Goal: Task Accomplishment & Management: Complete application form

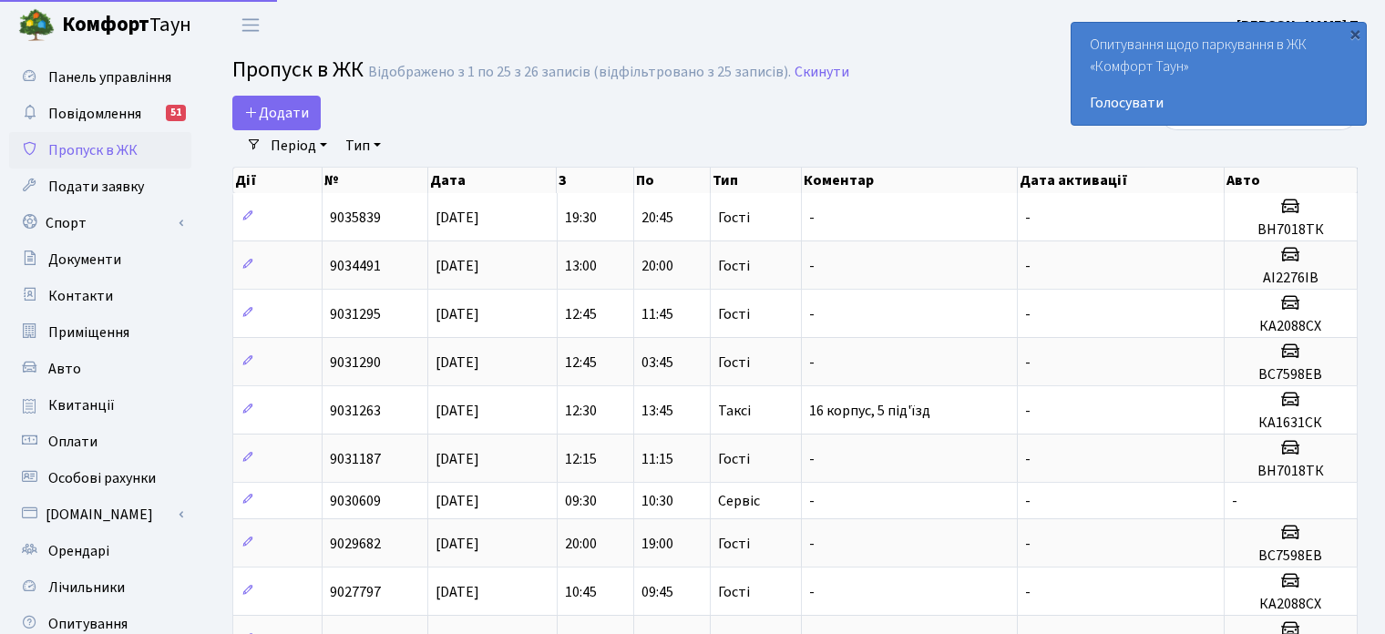
select select "25"
click at [275, 111] on span "Додати" at bounding box center [276, 113] width 65 height 20
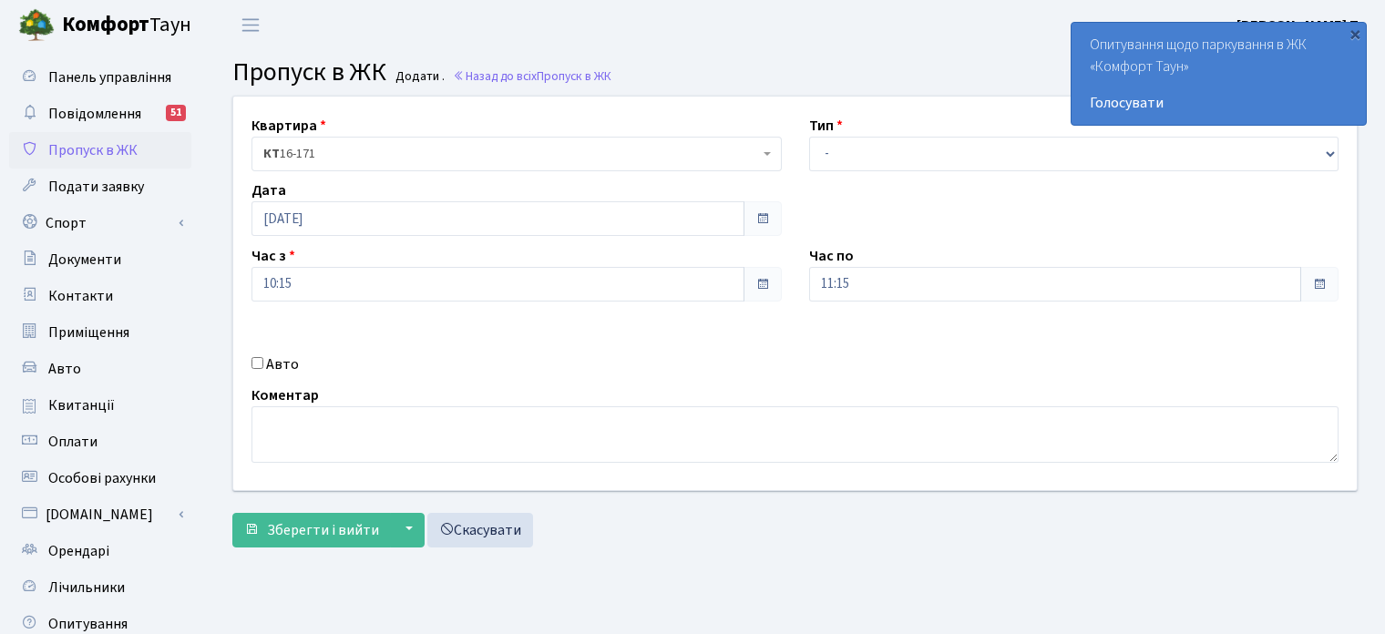
select select "3"
click at [809, 137] on select "- Доставка Таксі Гості Сервіс" at bounding box center [1074, 154] width 530 height 35
click at [257, 367] on input "Авто" at bounding box center [258, 363] width 12 height 12
checkbox input "true"
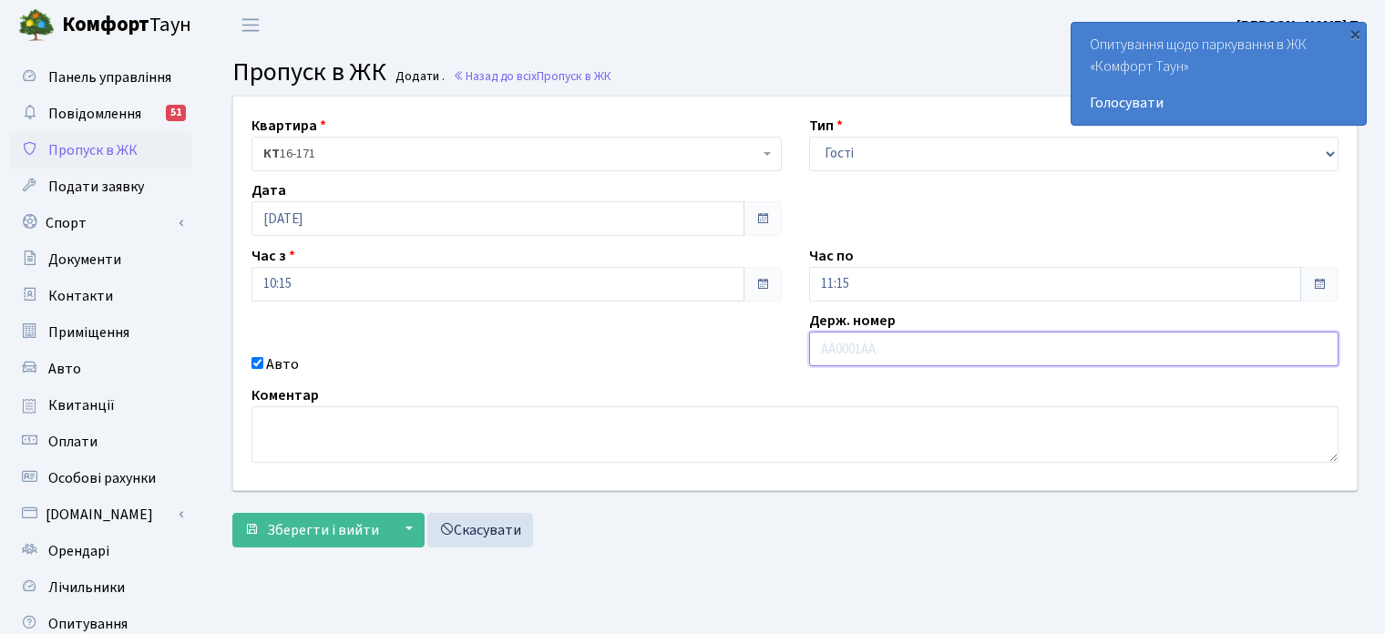
paste input "КА6373МР"
type input "КА6373МР"
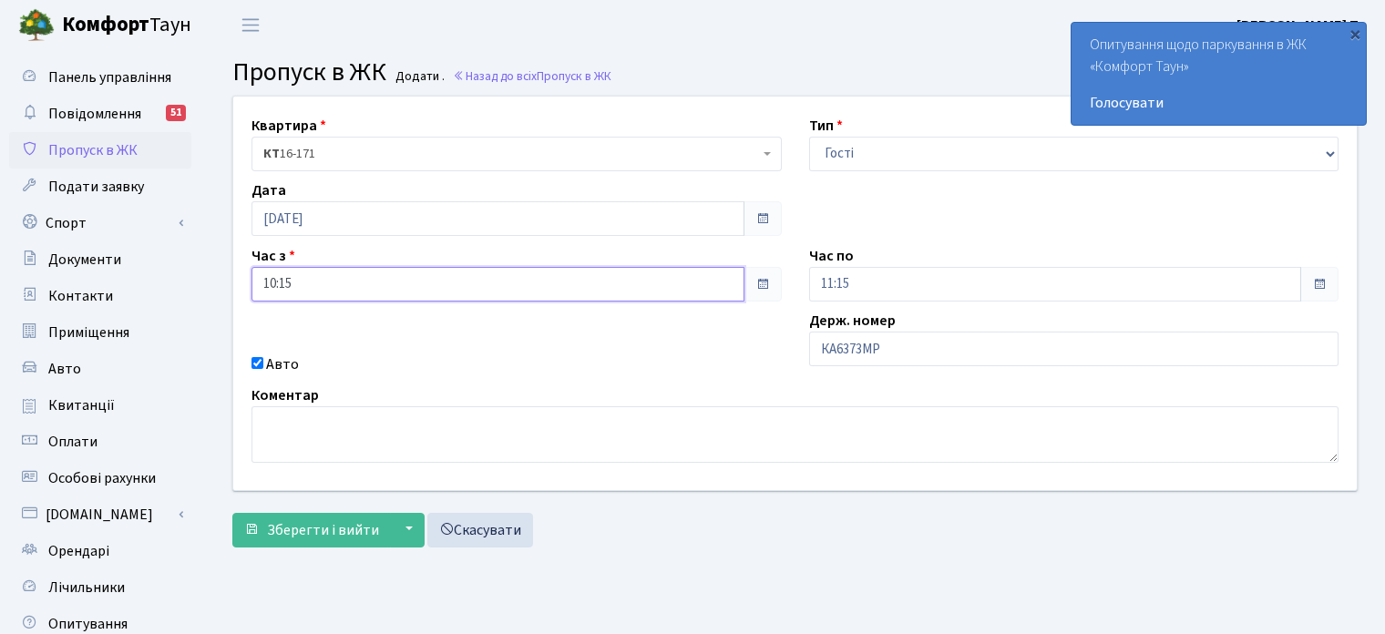
click at [324, 291] on input "10:15" at bounding box center [498, 284] width 493 height 35
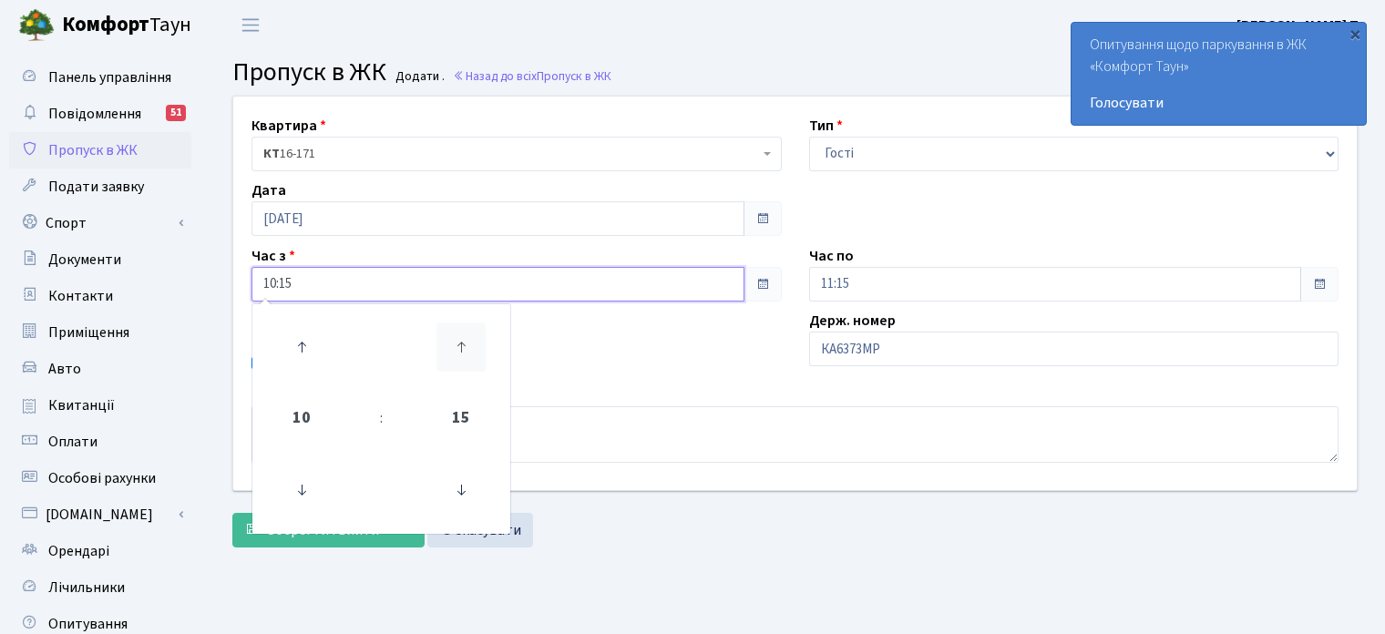
click at [460, 361] on icon at bounding box center [461, 347] width 49 height 49
click at [454, 497] on icon at bounding box center [461, 490] width 49 height 49
type input "10:00"
click at [603, 441] on textarea at bounding box center [795, 435] width 1087 height 57
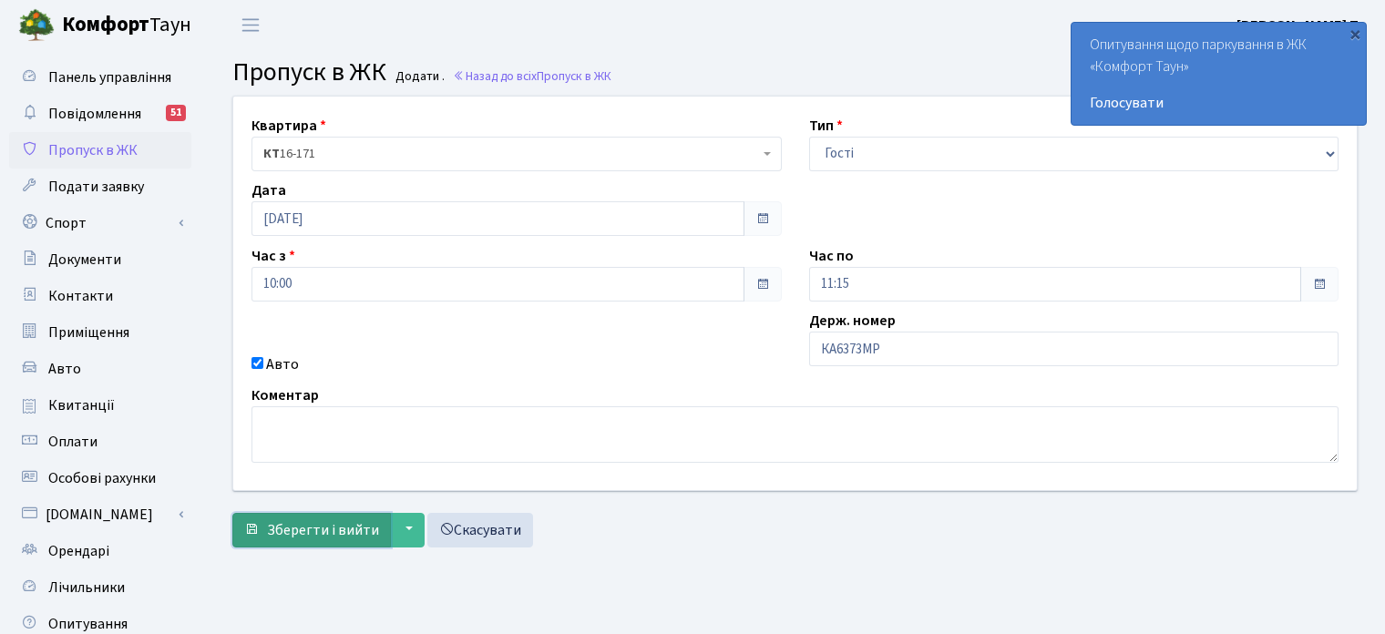
click at [342, 514] on button "Зберегти і вийти" at bounding box center [311, 530] width 159 height 35
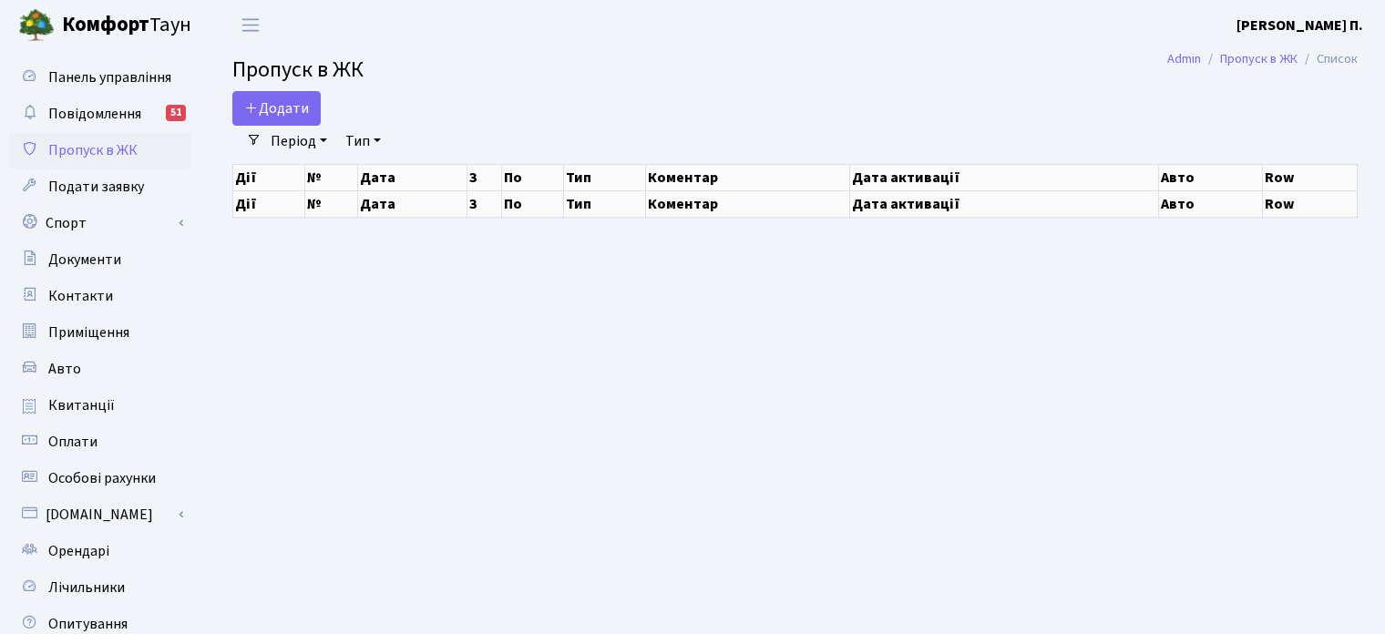
select select "25"
